Goal: Information Seeking & Learning: Check status

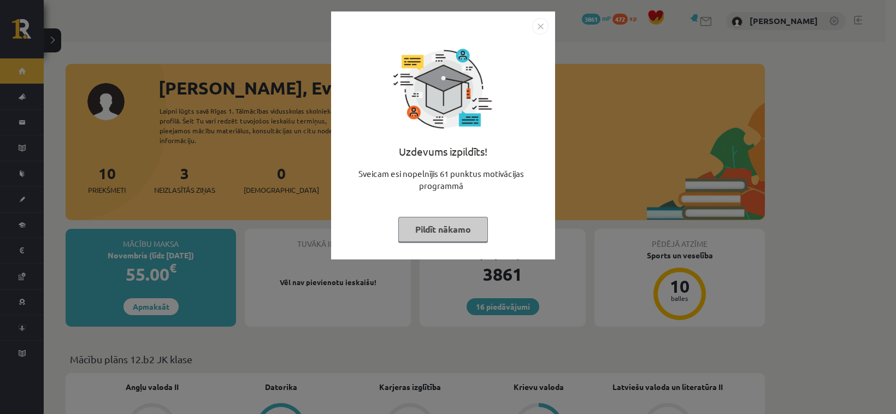
click at [539, 23] on img "Close" at bounding box center [540, 26] width 16 height 16
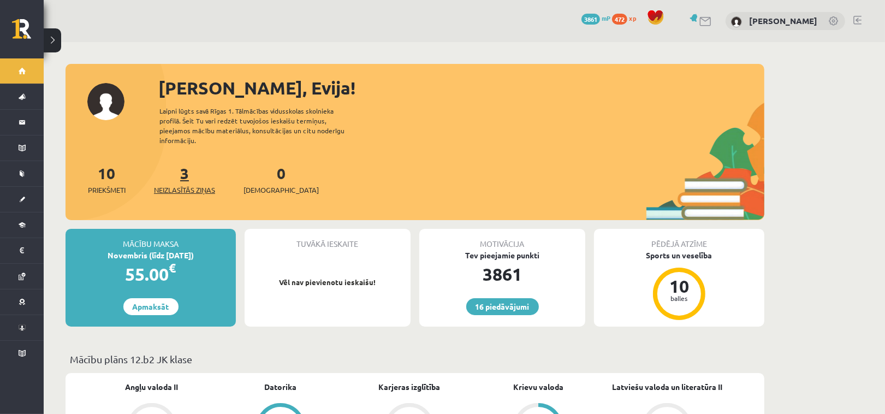
click at [187, 185] on span "Neizlasītās ziņas" at bounding box center [184, 190] width 61 height 11
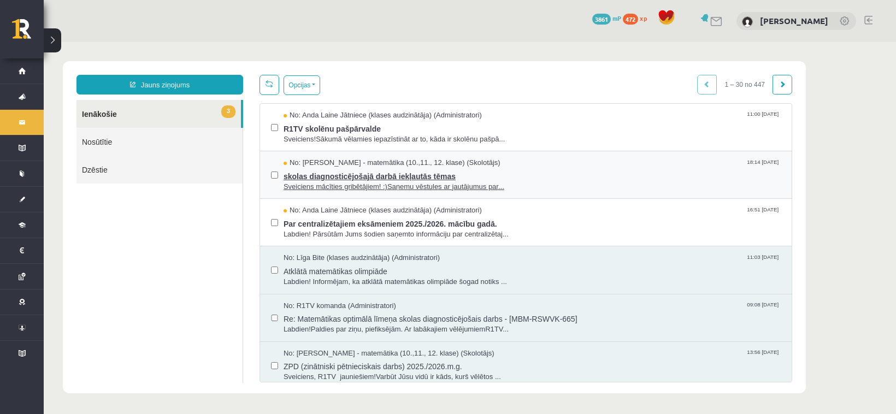
click at [368, 174] on span "skolas diagnosticējošajā darbā iekļautās tēmas" at bounding box center [531, 175] width 497 height 14
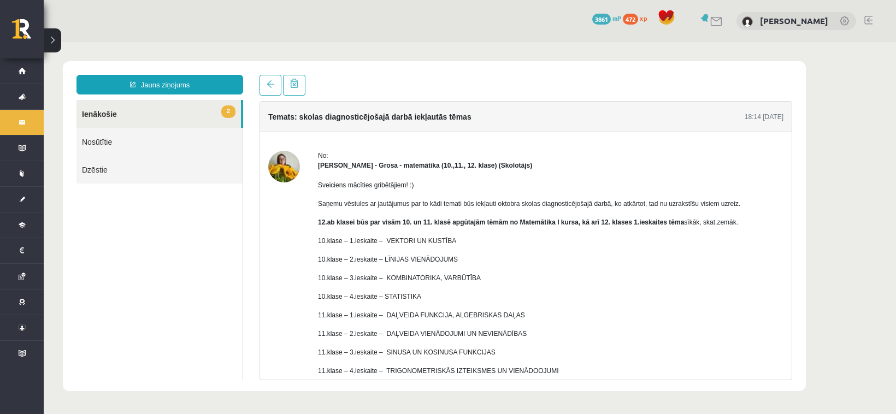
click at [649, 154] on div "No:" at bounding box center [550, 156] width 465 height 10
click at [646, 261] on p "10.klase – 2.ieskaite – LĪNIJAS VIENĀDOJUMS" at bounding box center [550, 260] width 465 height 10
click at [625, 265] on div "Sveiciens mācīties gribētājiem! :) Saņemu vēstules ar jautājumus par to kādi te…" at bounding box center [550, 314] width 465 height 289
click at [626, 259] on p "10.klase – 2.ieskaite – LĪNIJAS VIENĀDOJUMS" at bounding box center [550, 260] width 465 height 10
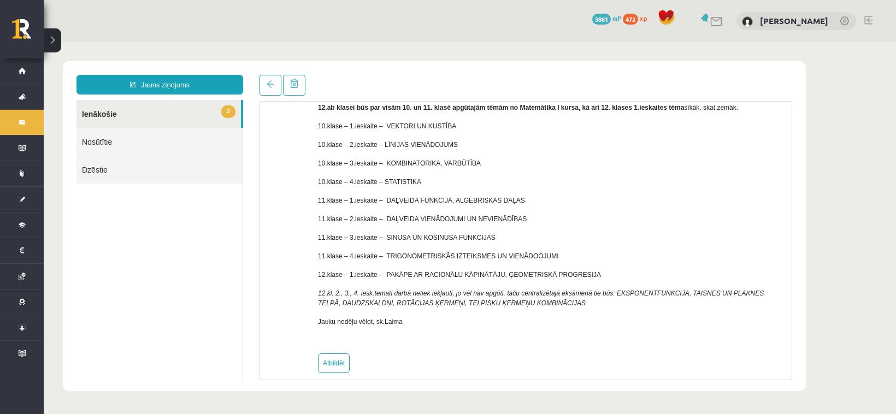
scroll to position [127, 0]
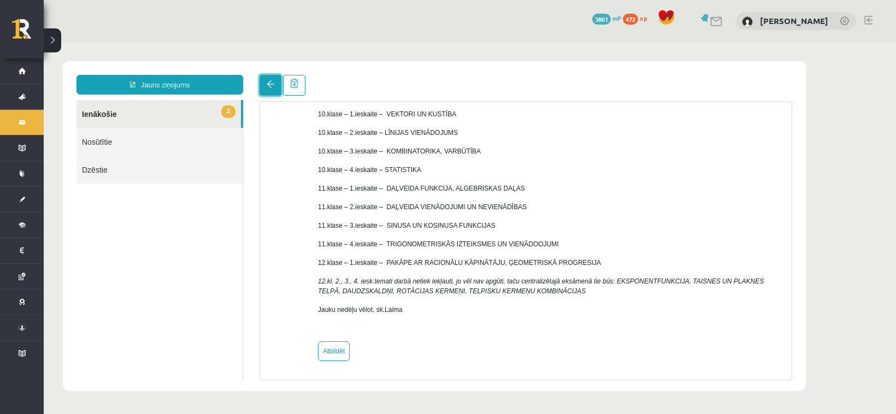
click at [272, 82] on span at bounding box center [271, 84] width 8 height 8
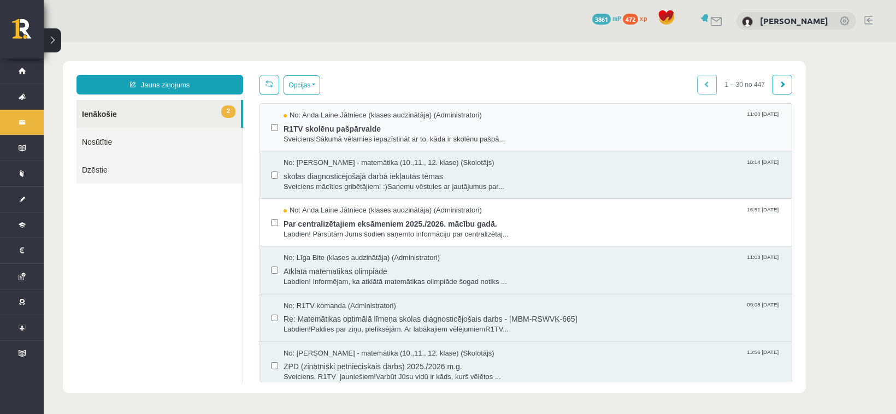
scroll to position [0, 0]
click at [315, 81] on button "Opcijas" at bounding box center [301, 85] width 37 height 20
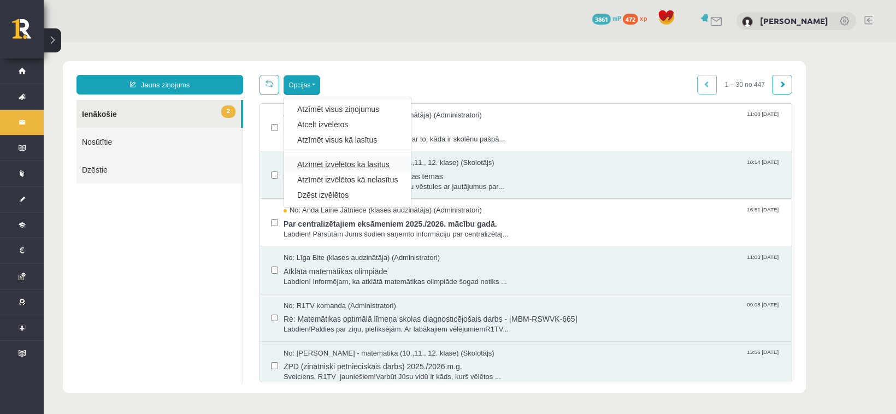
click at [353, 164] on link "Atzīmēt izvēlētos kā lasītus" at bounding box center [347, 164] width 100 height 11
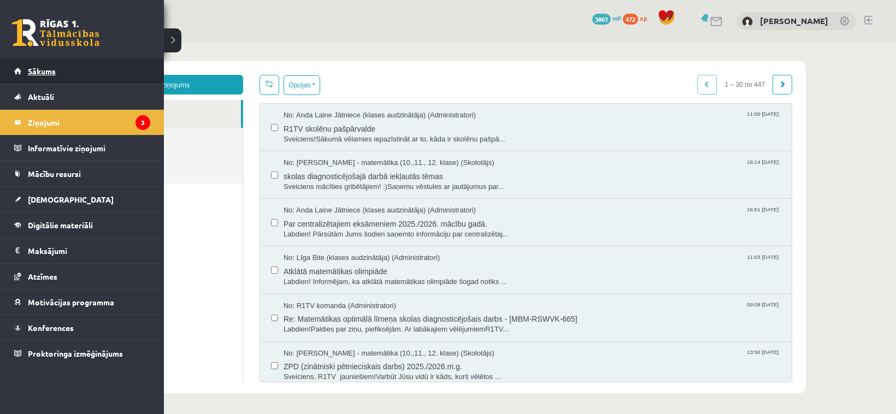
click at [44, 67] on span "Sākums" at bounding box center [42, 71] width 28 height 10
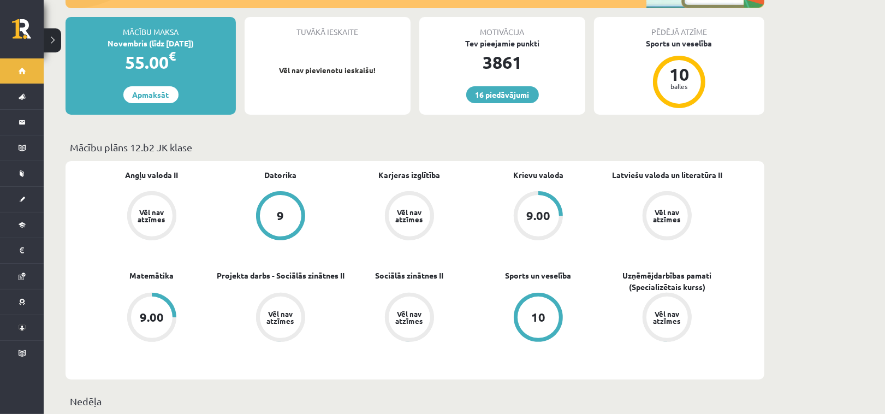
scroll to position [182, 0]
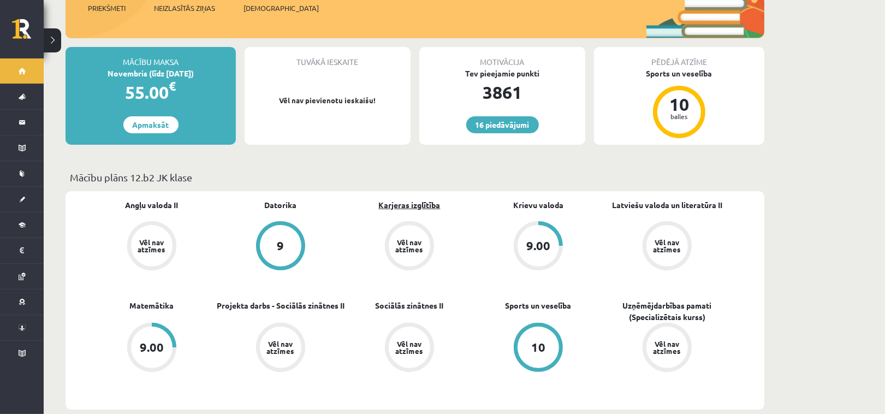
click at [404, 199] on link "Karjeras izglītība" at bounding box center [410, 204] width 62 height 11
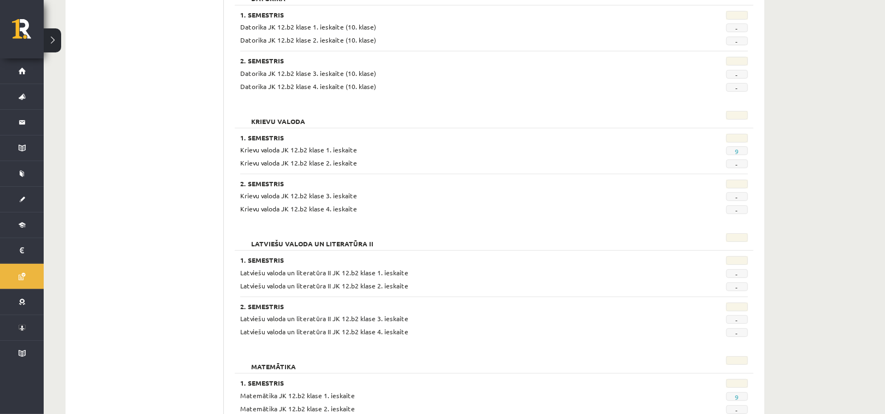
scroll to position [80, 0]
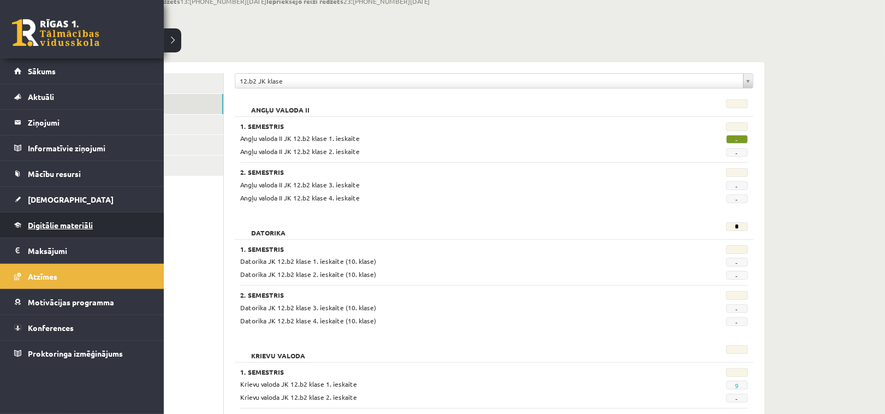
click at [44, 220] on link "Digitālie materiāli" at bounding box center [82, 224] width 136 height 25
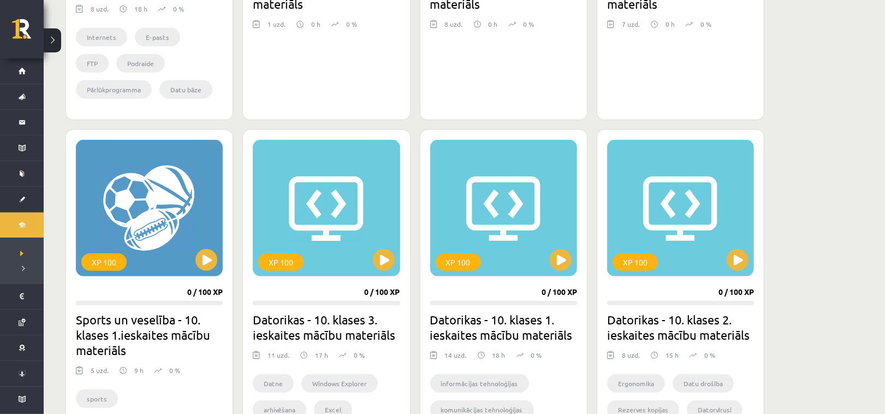
scroll to position [559, 0]
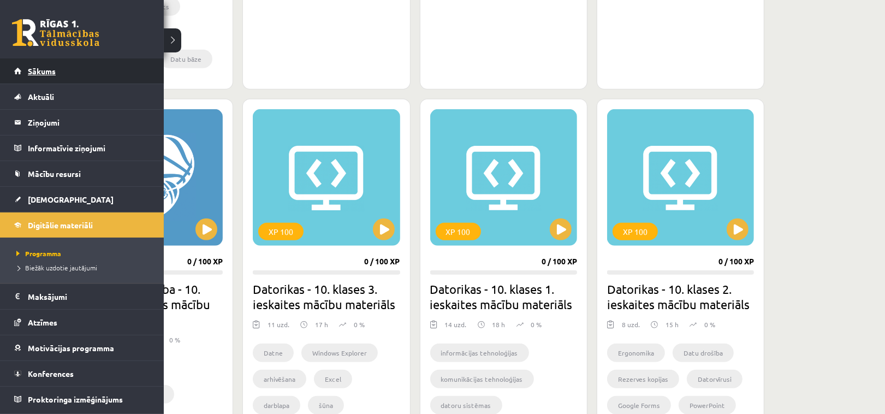
click at [37, 69] on span "Sākums" at bounding box center [42, 71] width 28 height 10
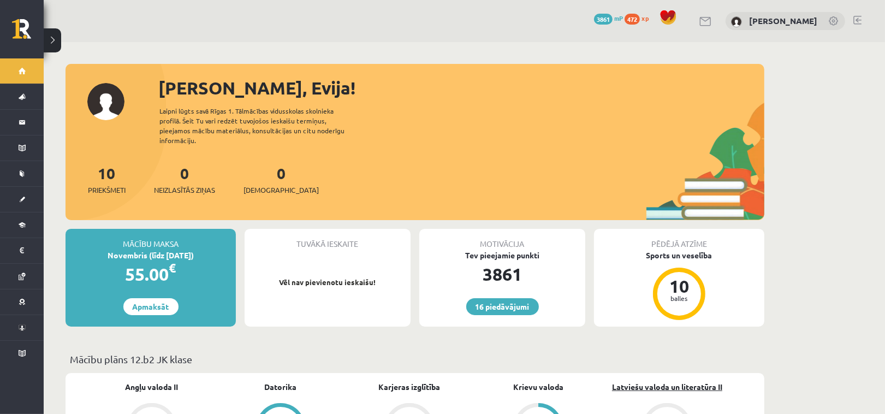
click at [634, 381] on link "Latviešu valoda un literatūra II" at bounding box center [667, 386] width 110 height 11
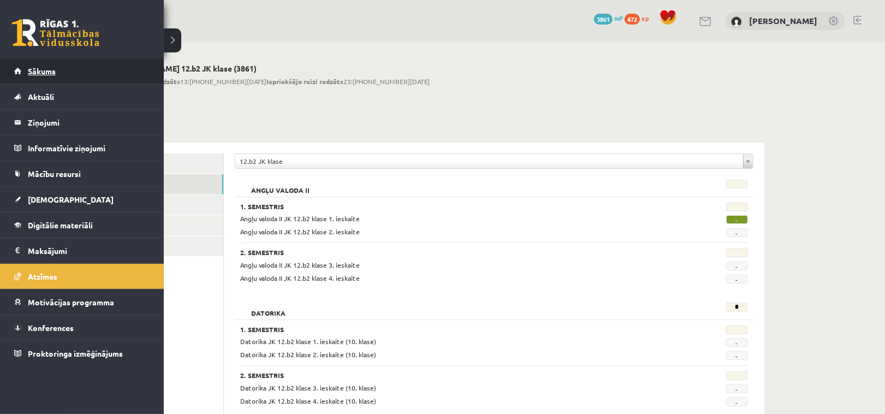
click at [41, 74] on span "Sākums" at bounding box center [42, 71] width 28 height 10
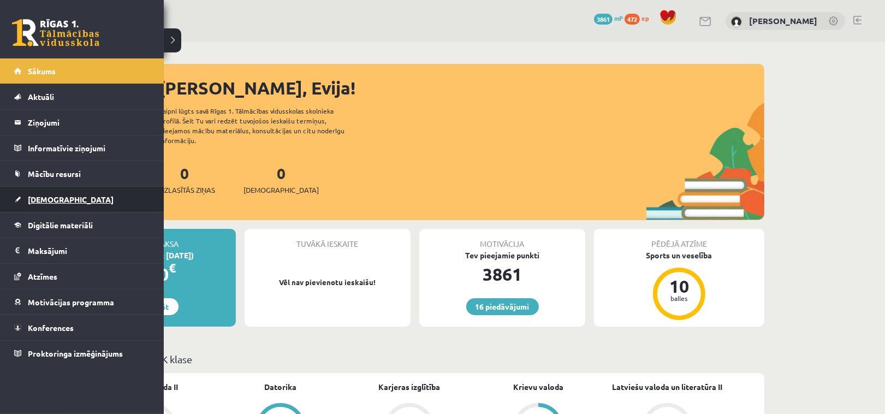
click at [63, 198] on link "[DEMOGRAPHIC_DATA]" at bounding box center [82, 199] width 136 height 25
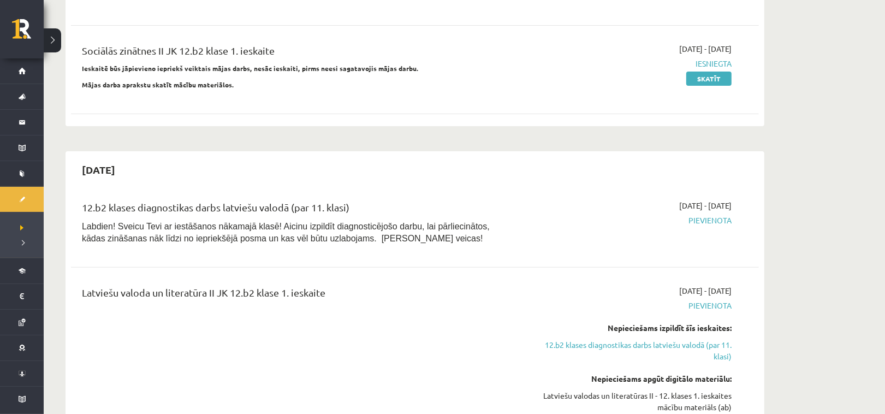
scroll to position [364, 0]
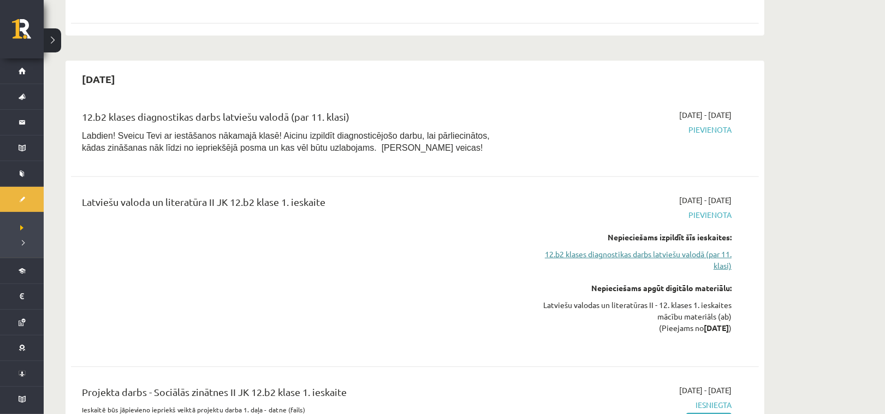
click at [613, 249] on link "12.b2 klases diagnostikas darbs latviešu valodā (par 11. klasi)" at bounding box center [629, 259] width 206 height 23
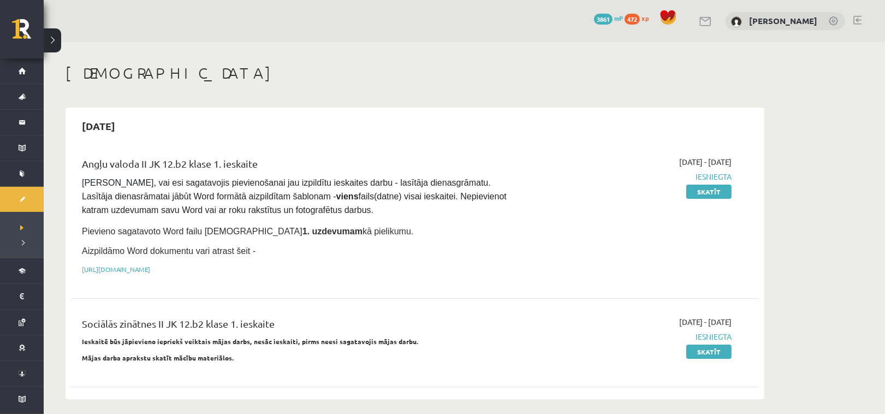
click at [217, 80] on h1 "[DEMOGRAPHIC_DATA]" at bounding box center [415, 73] width 699 height 19
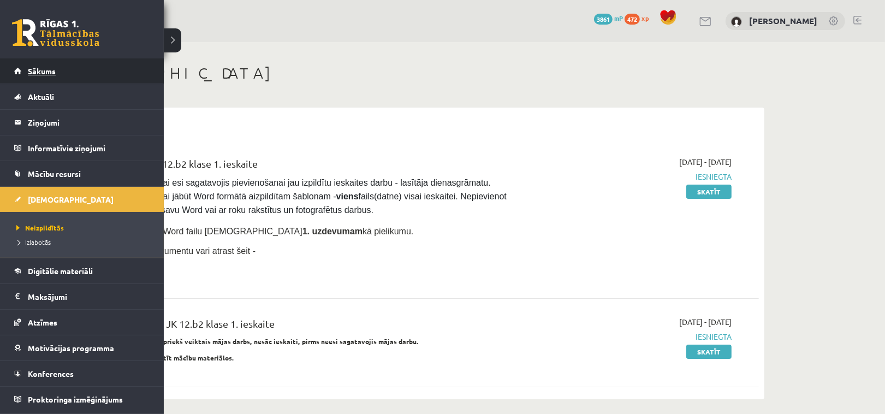
click at [44, 68] on span "Sākums" at bounding box center [42, 71] width 28 height 10
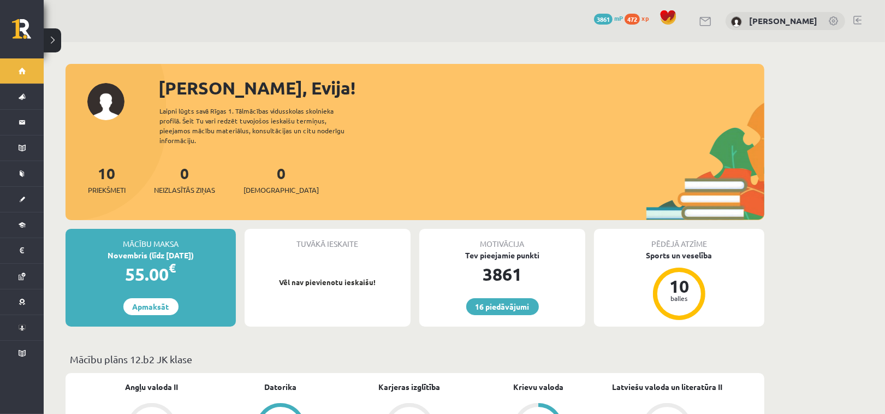
click at [855, 17] on link at bounding box center [858, 20] width 8 height 9
